Goal: Check status: Check status

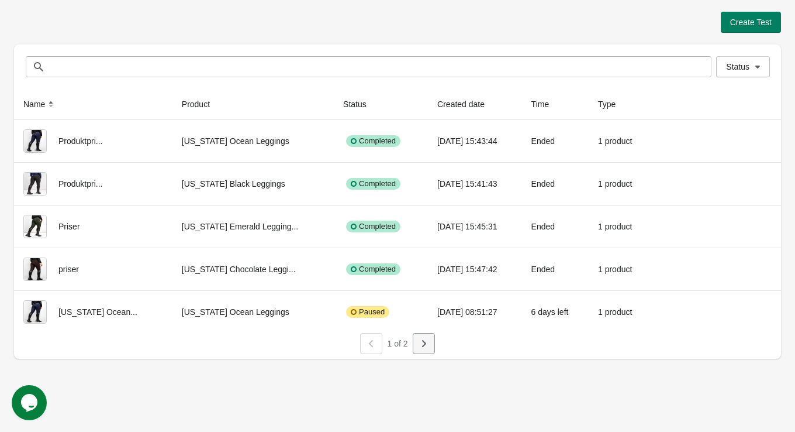
click at [426, 339] on icon "button" at bounding box center [424, 343] width 12 height 12
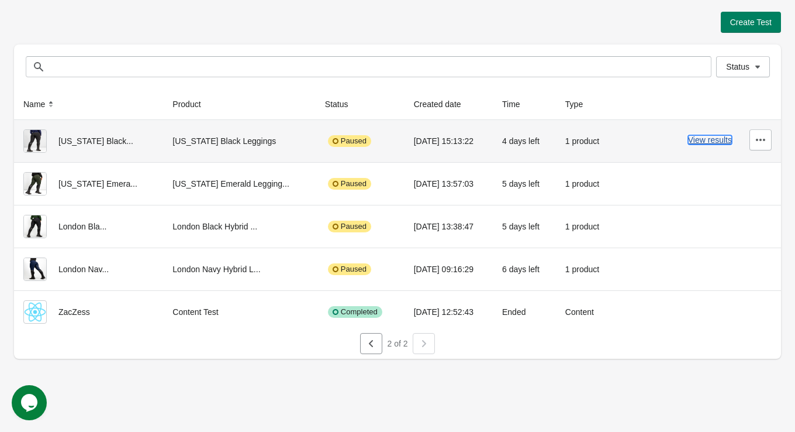
click at [716, 136] on button "View results" at bounding box center [710, 139] width 44 height 9
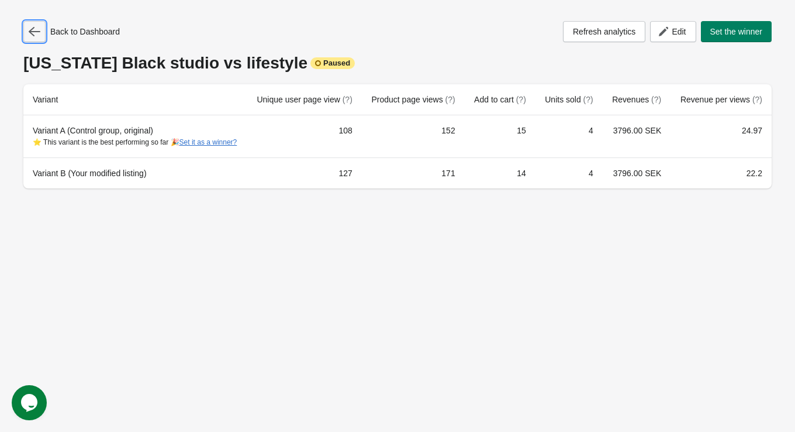
click at [38, 25] on button "button" at bounding box center [34, 31] width 22 height 21
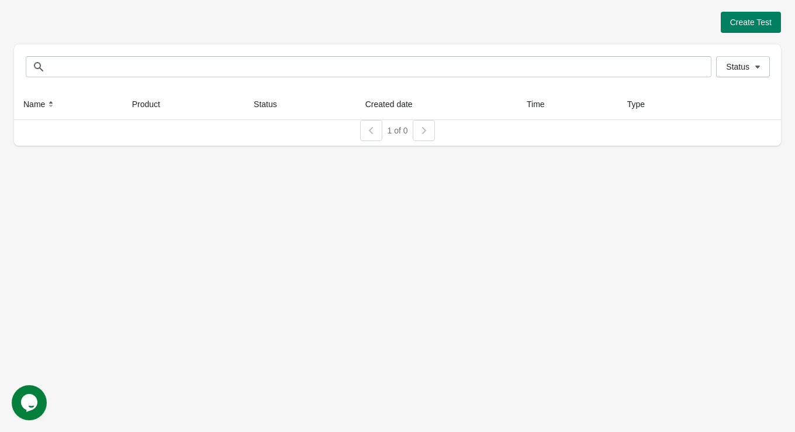
click at [424, 136] on div at bounding box center [424, 130] width 22 height 21
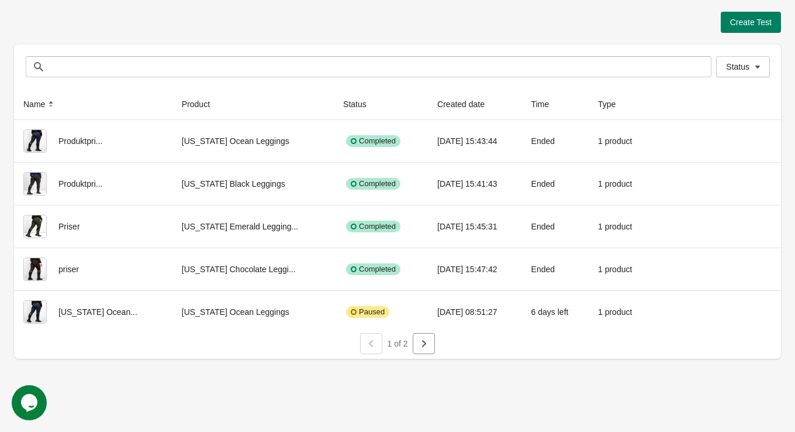
click at [409, 341] on div "1 of 2" at bounding box center [394, 341] width 79 height 26
click at [420, 341] on icon "button" at bounding box center [424, 343] width 12 height 12
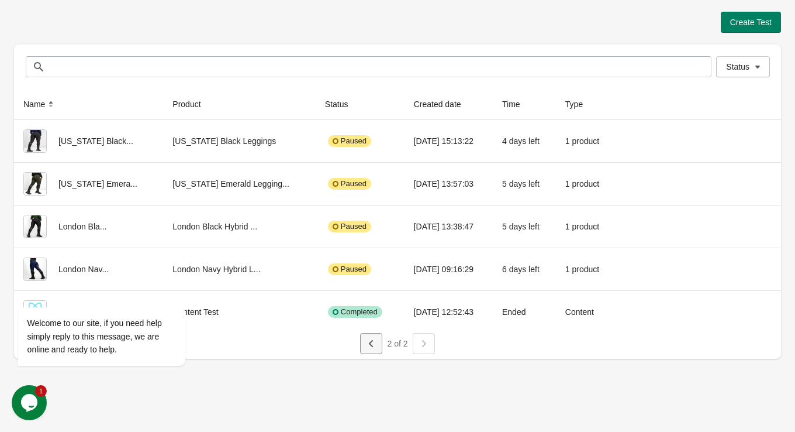
click at [378, 334] on button "button" at bounding box center [371, 343] width 22 height 21
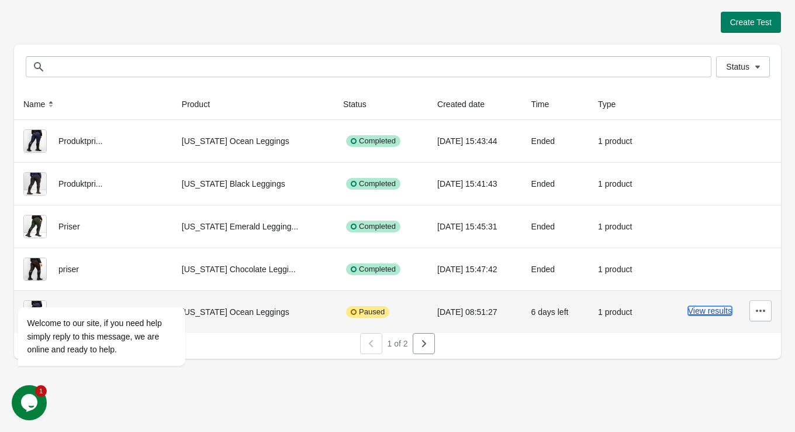
click at [719, 310] on button "View results" at bounding box center [710, 310] width 44 height 9
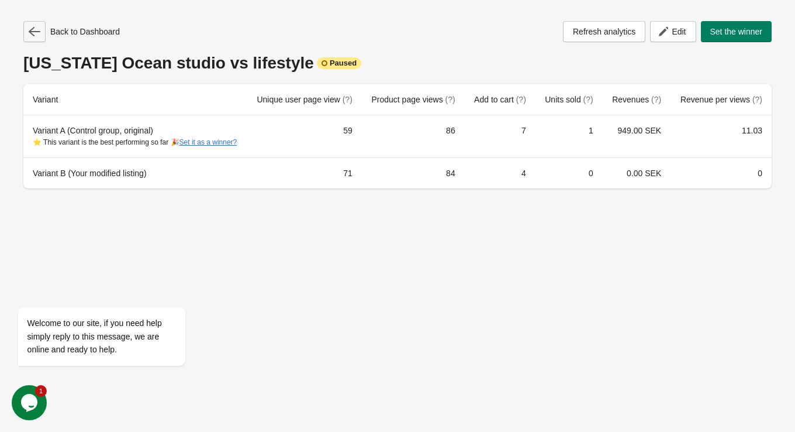
click at [42, 26] on button "button" at bounding box center [34, 31] width 22 height 21
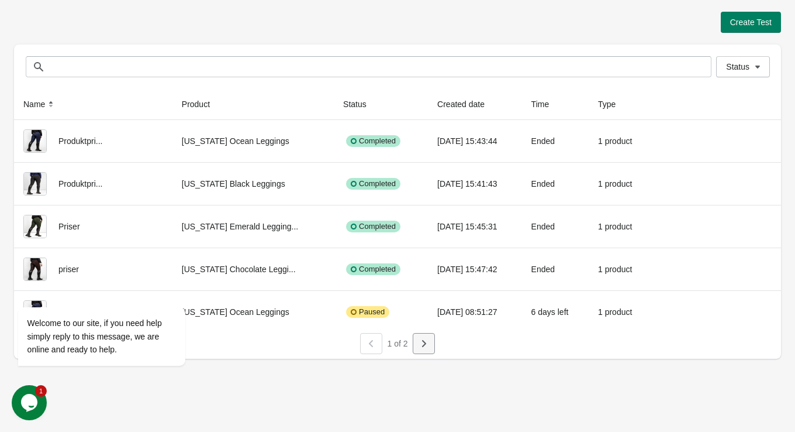
click at [425, 347] on icon "button" at bounding box center [424, 343] width 12 height 12
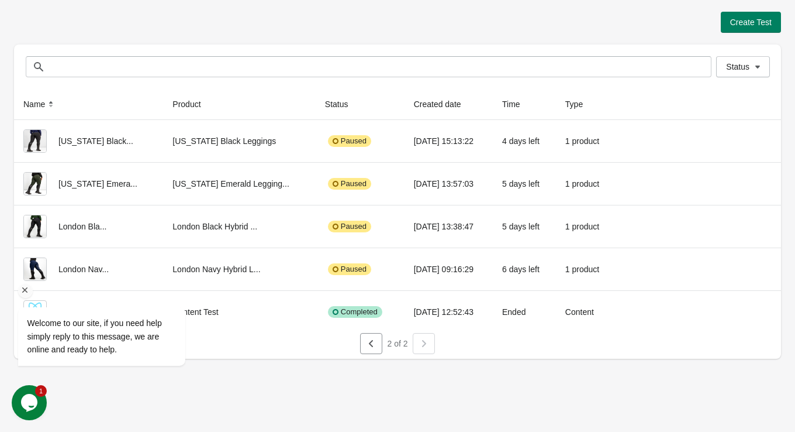
click at [20, 291] on icon "Chat attention grabber" at bounding box center [25, 290] width 11 height 11
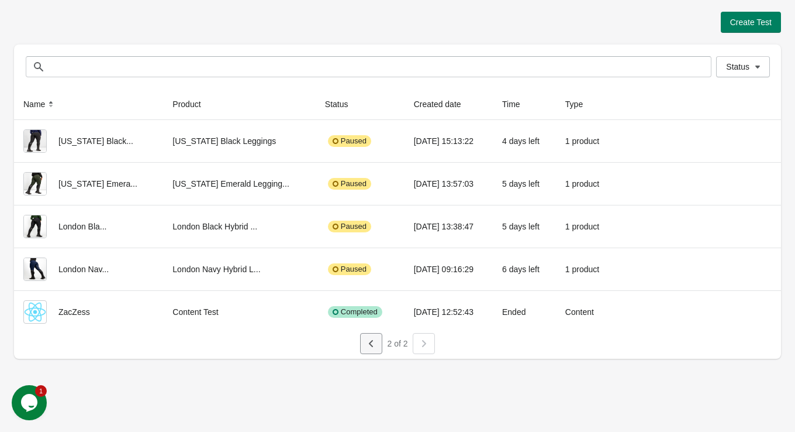
click at [370, 345] on icon "button" at bounding box center [371, 343] width 12 height 12
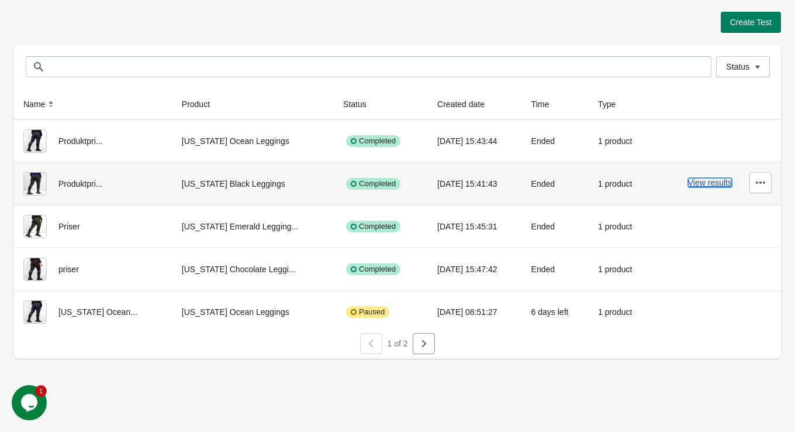
click at [723, 181] on button "View results" at bounding box center [710, 182] width 44 height 9
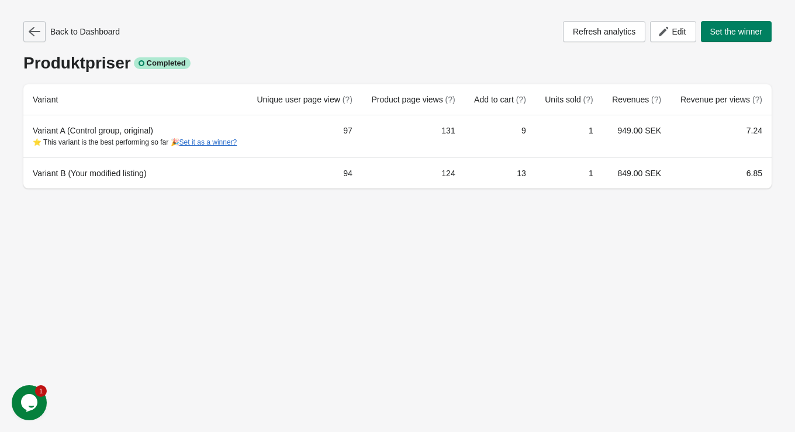
click at [30, 30] on icon "button" at bounding box center [35, 31] width 12 height 9
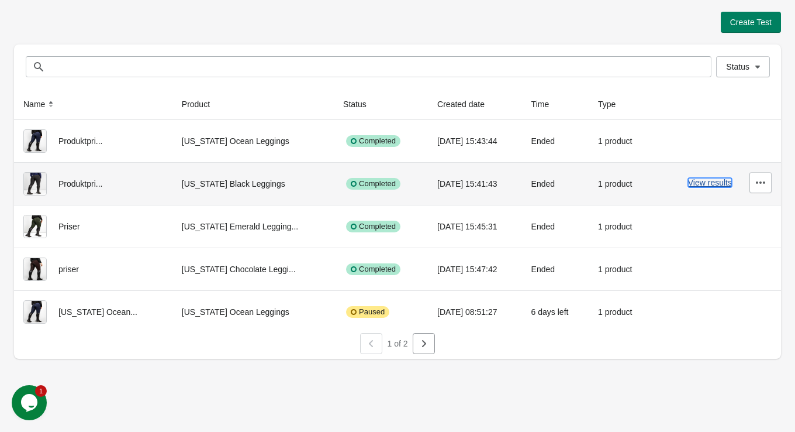
click at [695, 178] on button "View results" at bounding box center [710, 182] width 44 height 9
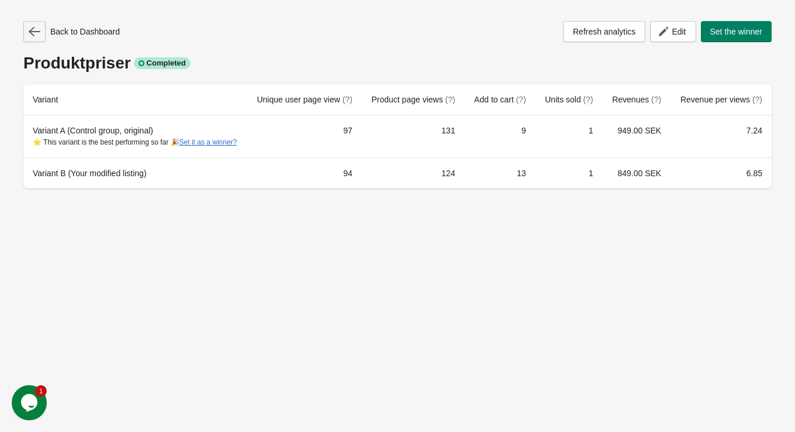
click at [35, 26] on icon "button" at bounding box center [35, 32] width 12 height 12
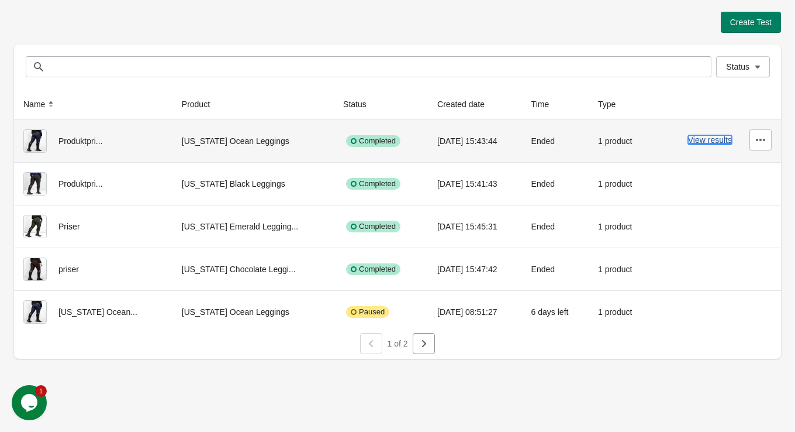
click at [703, 136] on button "View results" at bounding box center [710, 139] width 44 height 9
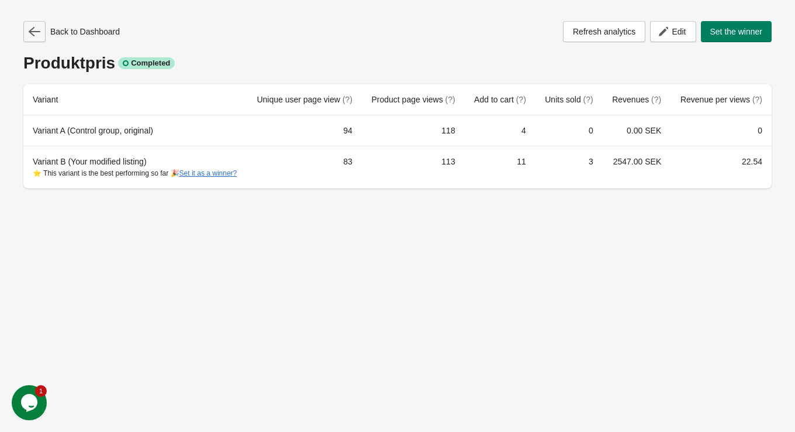
click at [32, 33] on icon "button" at bounding box center [35, 31] width 12 height 9
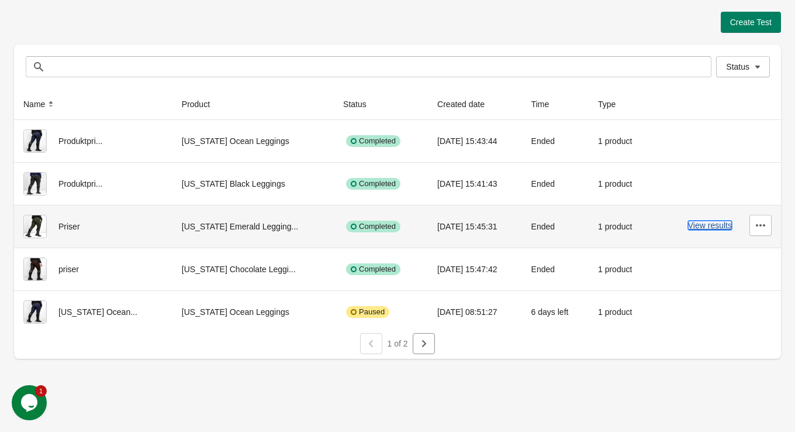
click at [716, 225] on button "View results" at bounding box center [710, 224] width 44 height 9
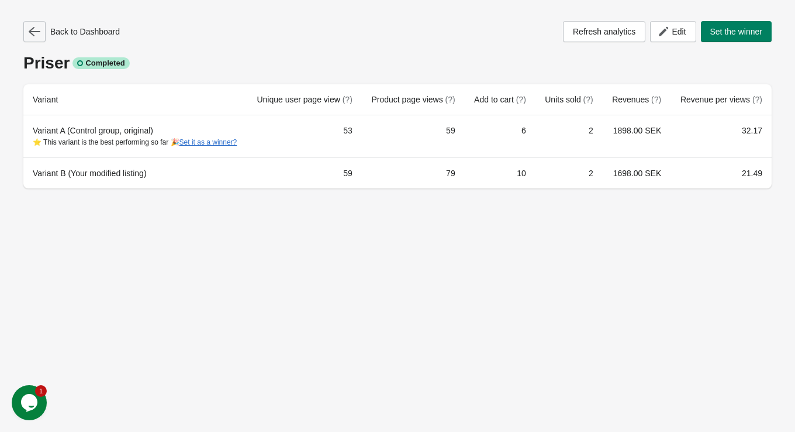
click at [30, 40] on button "button" at bounding box center [34, 31] width 22 height 21
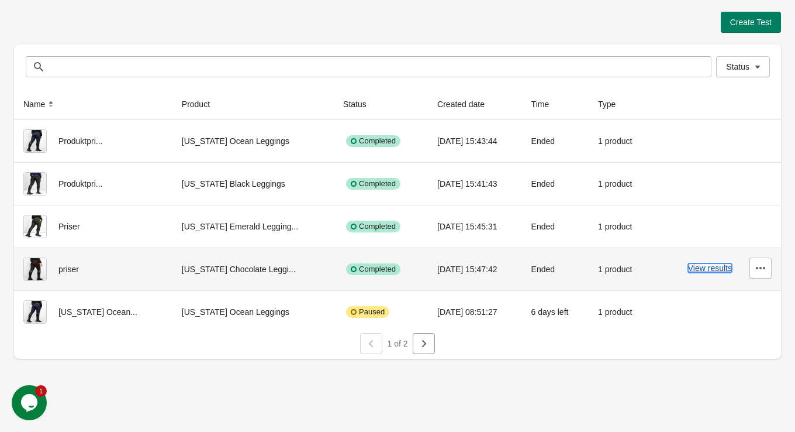
click at [707, 263] on button "View results" at bounding box center [710, 267] width 44 height 9
